Goal: Transaction & Acquisition: Book appointment/travel/reservation

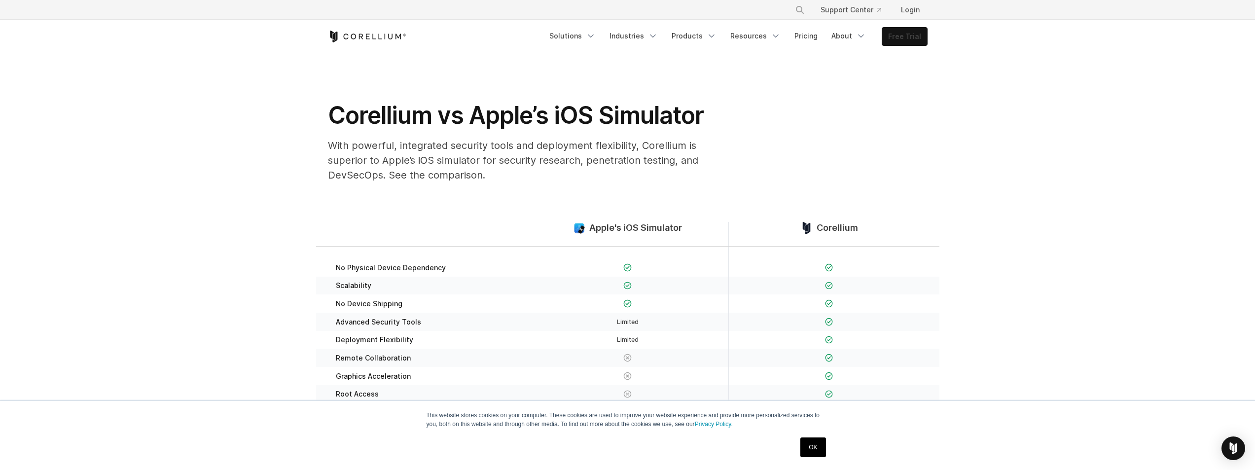
click at [899, 32] on link "Free Trial" at bounding box center [904, 37] width 45 height 18
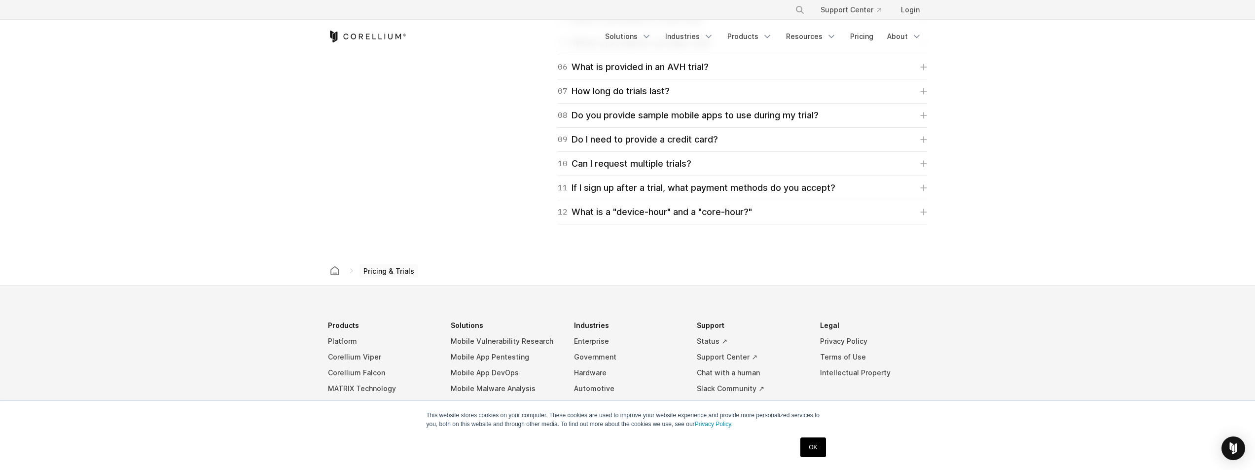
scroll to position [1397, 0]
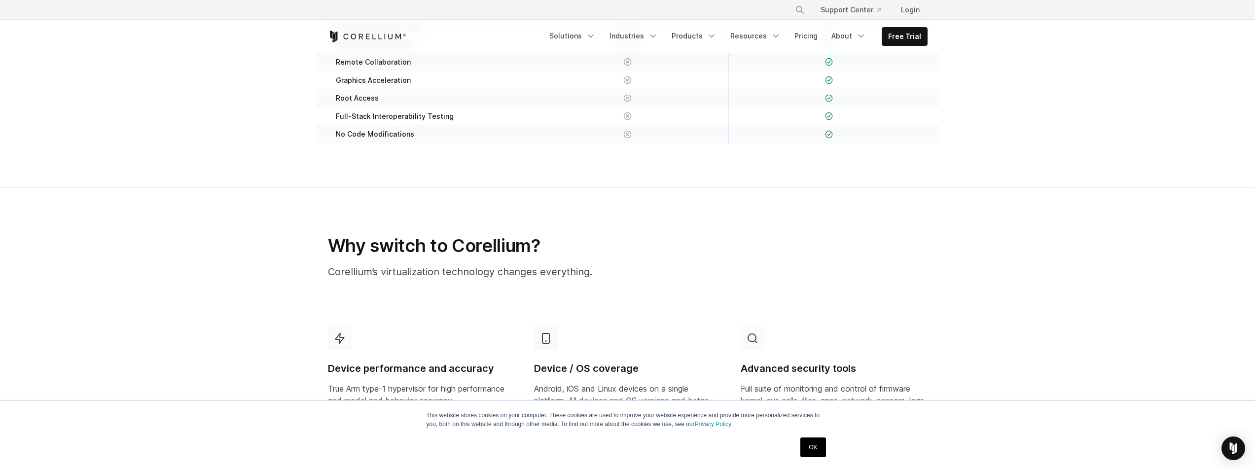
scroll to position [592, 0]
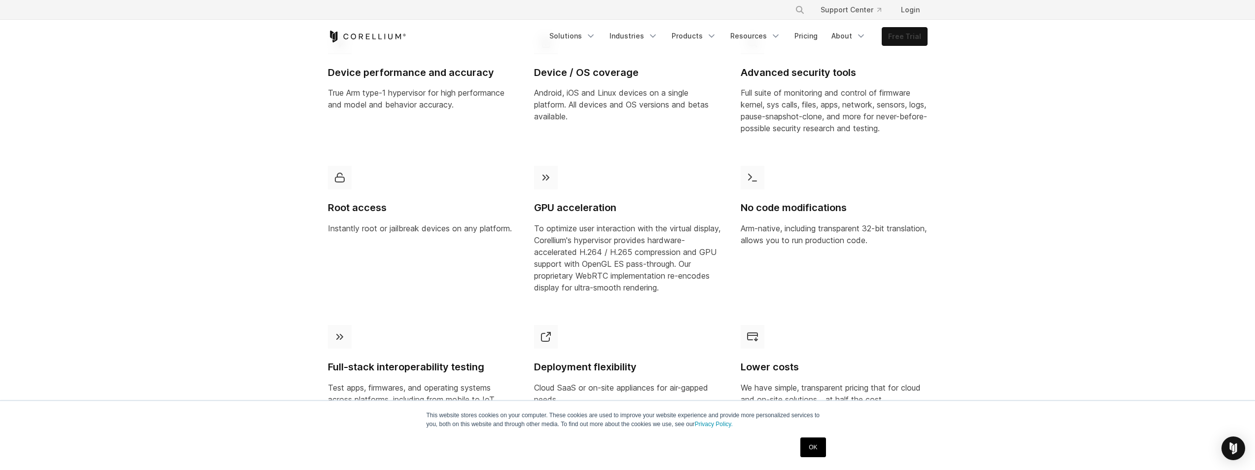
click at [885, 30] on link "Free Trial" at bounding box center [904, 37] width 45 height 18
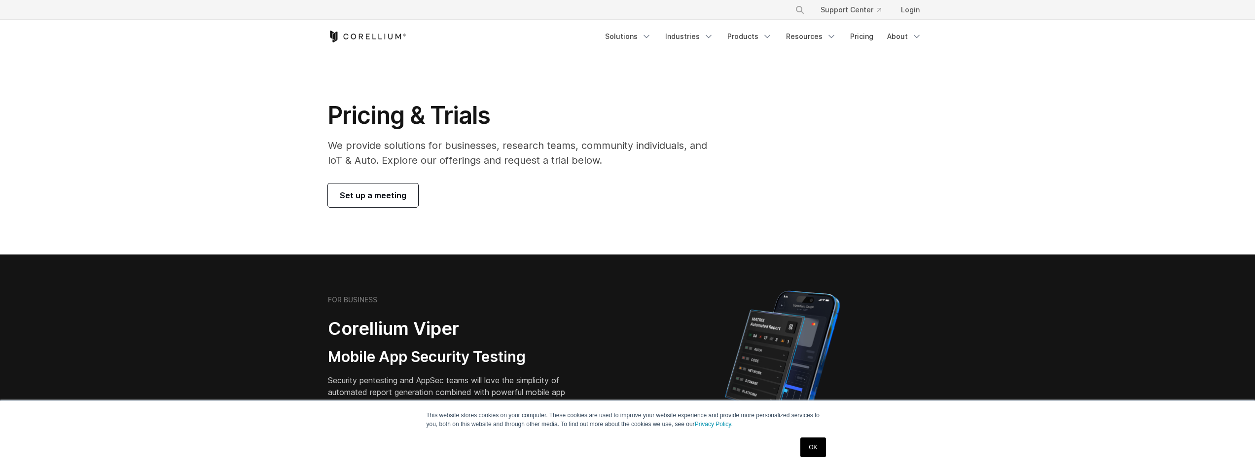
click at [389, 196] on span "Set up a meeting" at bounding box center [373, 195] width 67 height 12
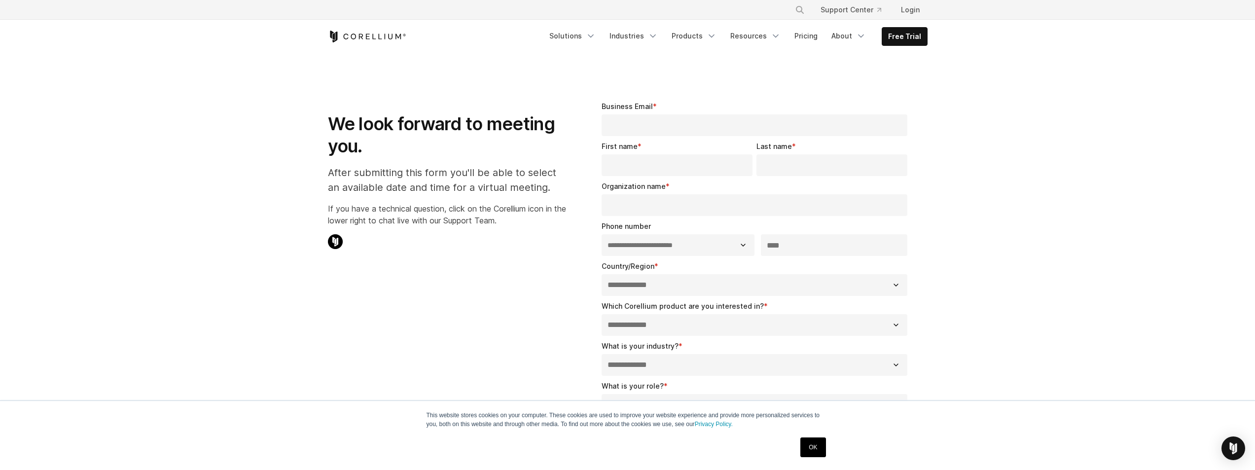
select select "**"
